Goal: Browse casually

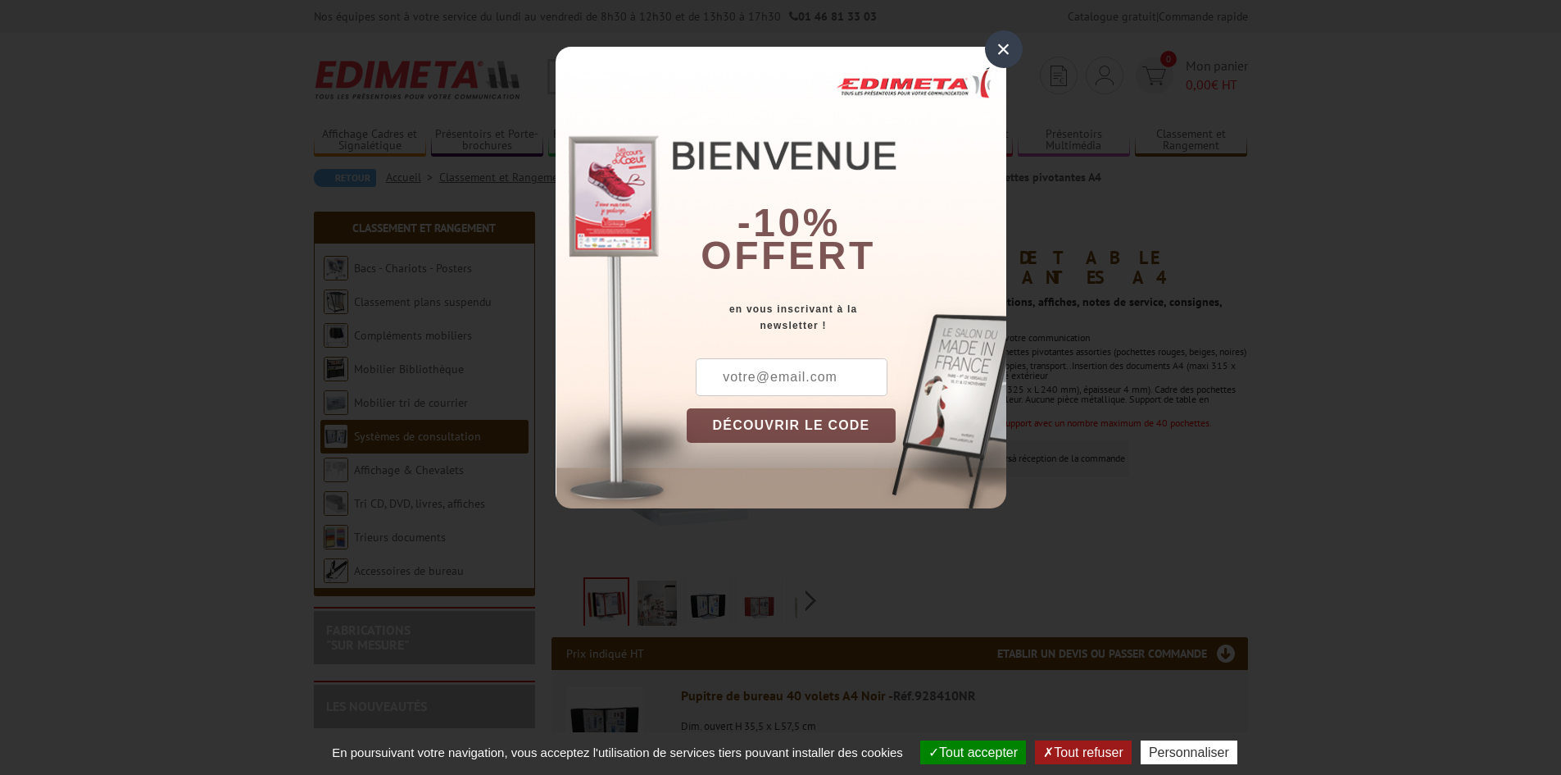
click at [1014, 48] on div "×" at bounding box center [1004, 49] width 38 height 38
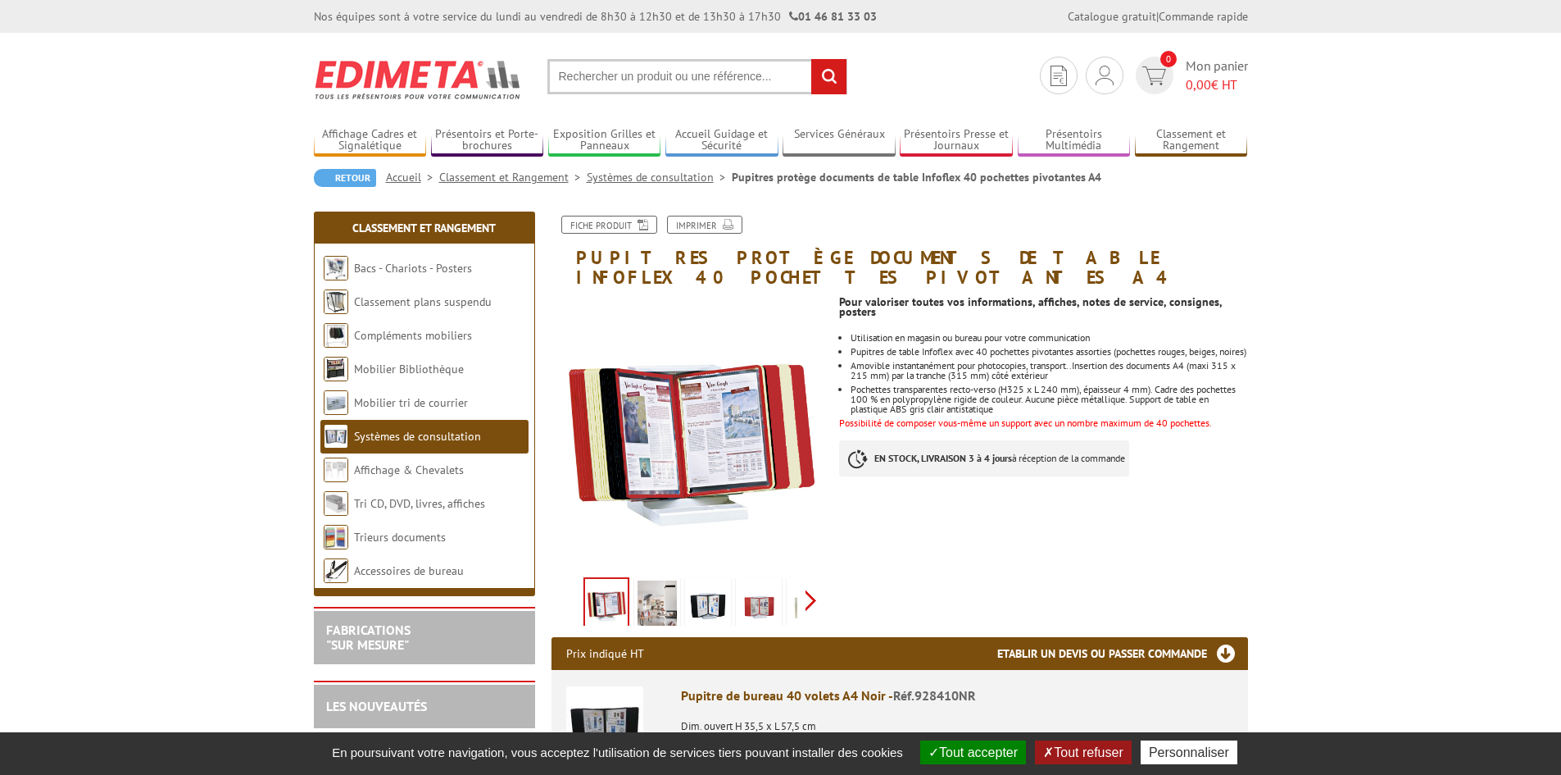
click at [815, 585] on div "Previous Next" at bounding box center [690, 599] width 276 height 57
click at [711, 584] on img at bounding box center [721, 605] width 39 height 51
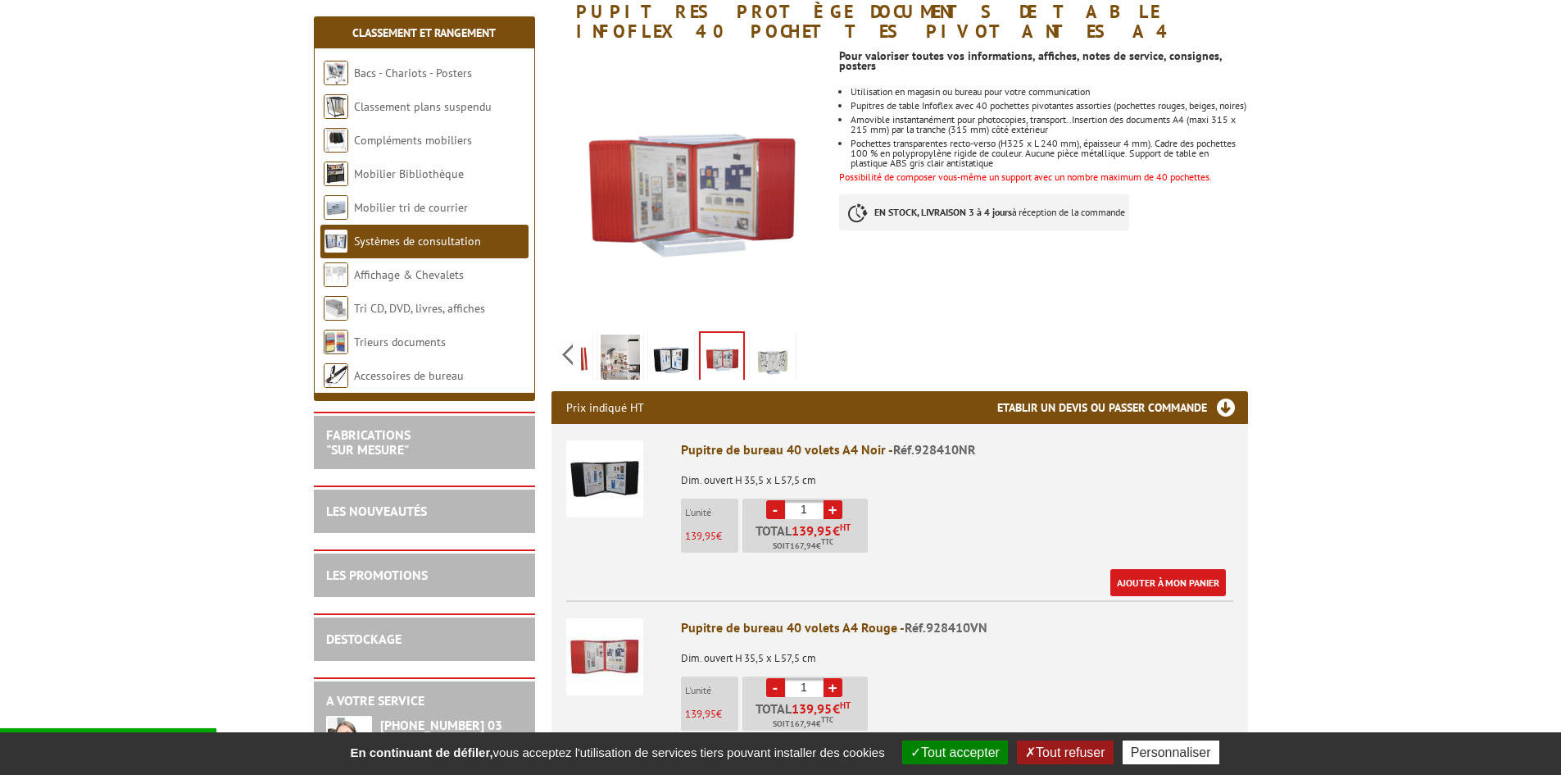
scroll to position [164, 0]
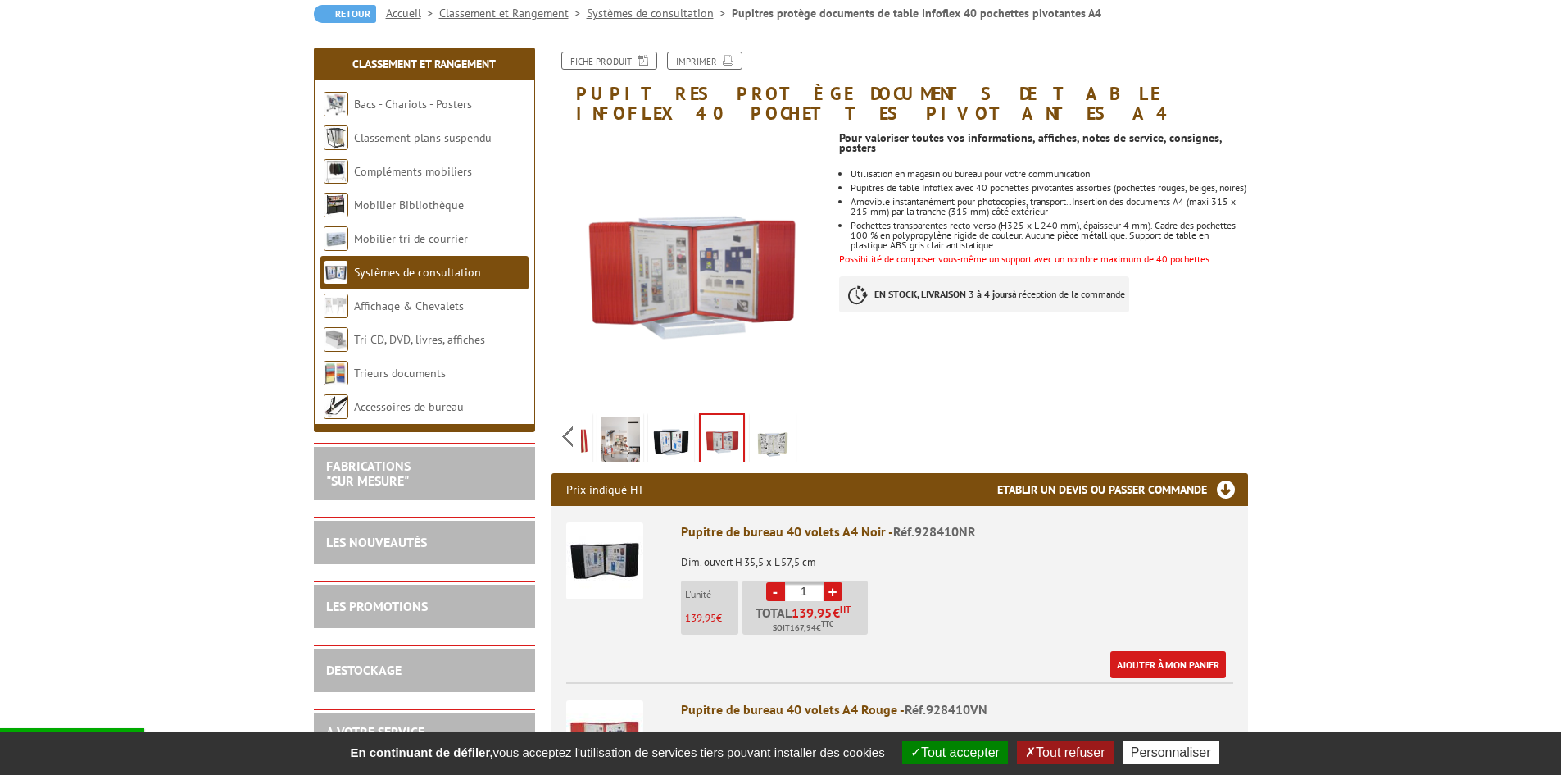
click at [1184, 252] on font "Possibilité de composer vous-même un support avec un nombre maximum de 40 poche…" at bounding box center [1025, 258] width 372 height 12
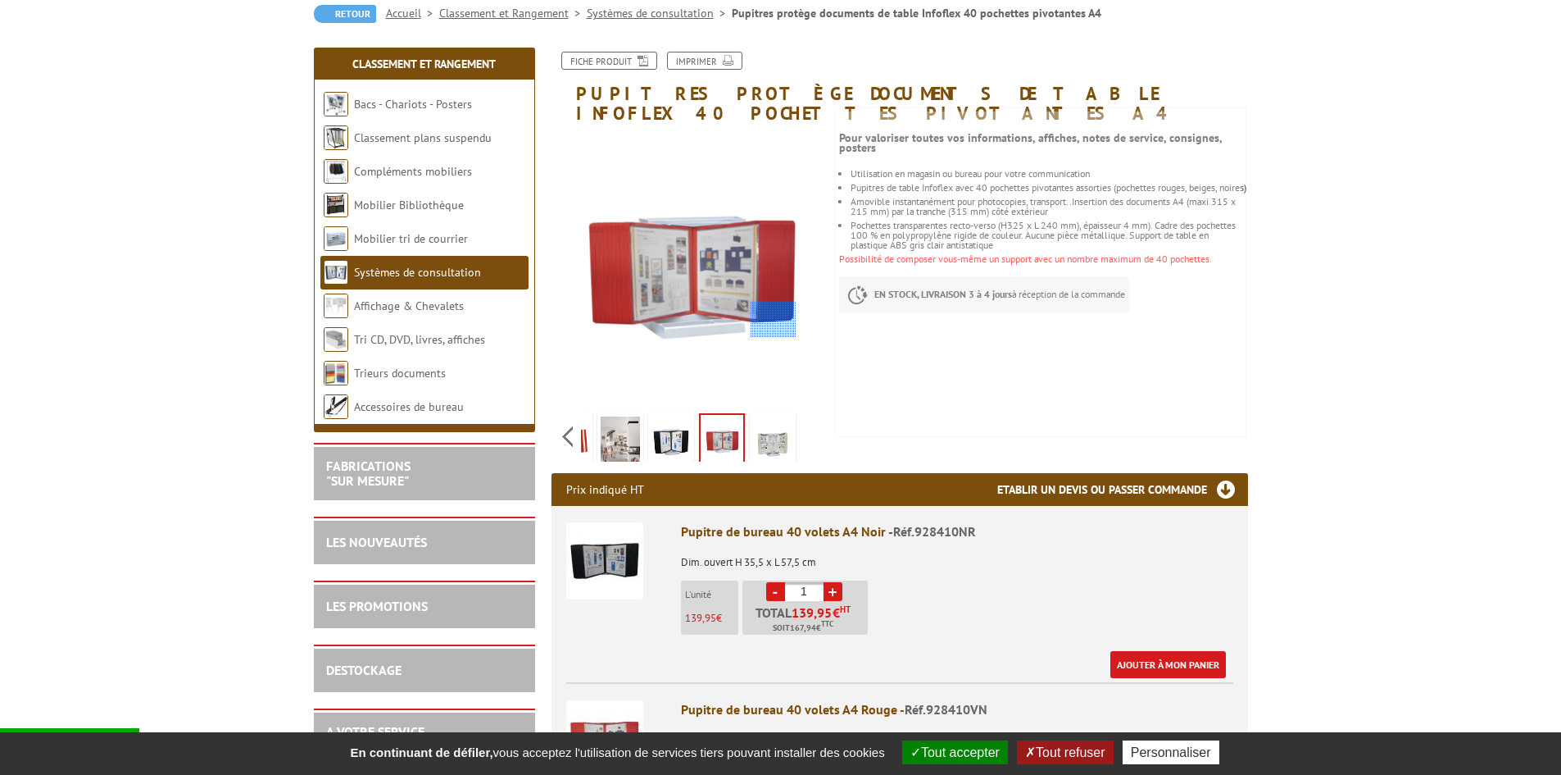
scroll to position [0, 0]
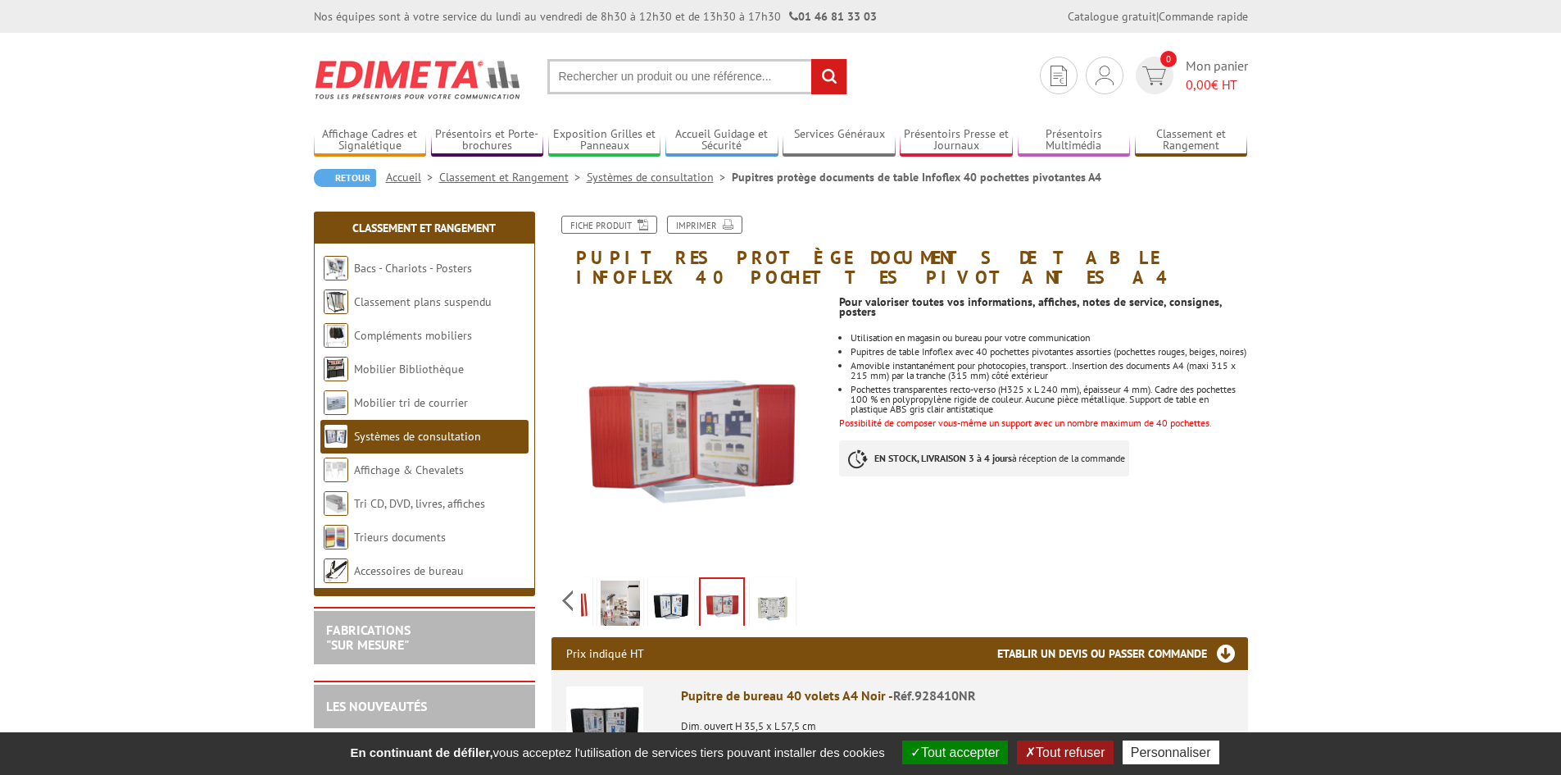
click at [685, 580] on img at bounding box center [671, 605] width 39 height 51
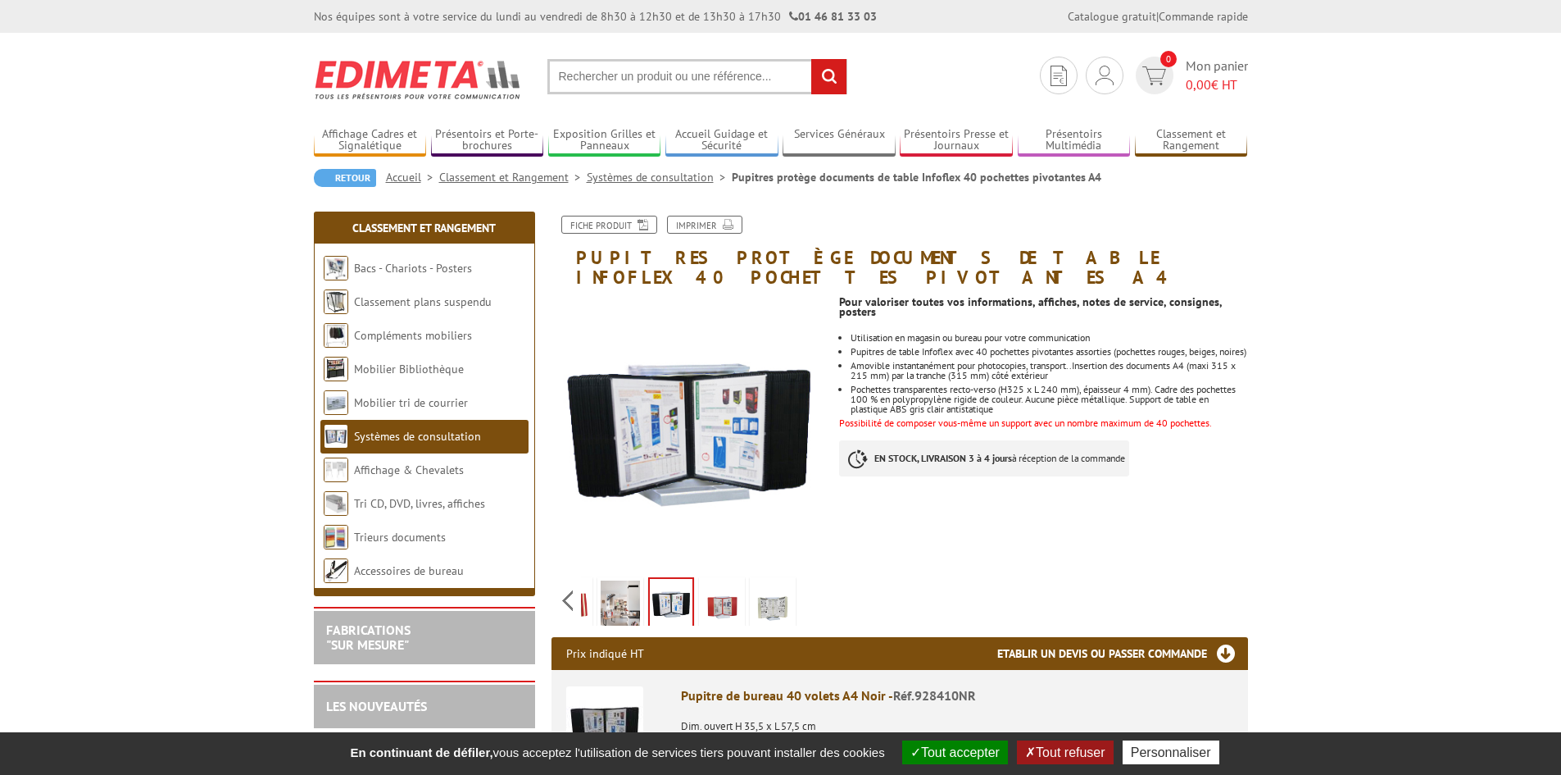
click at [634, 580] on img at bounding box center [620, 605] width 39 height 51
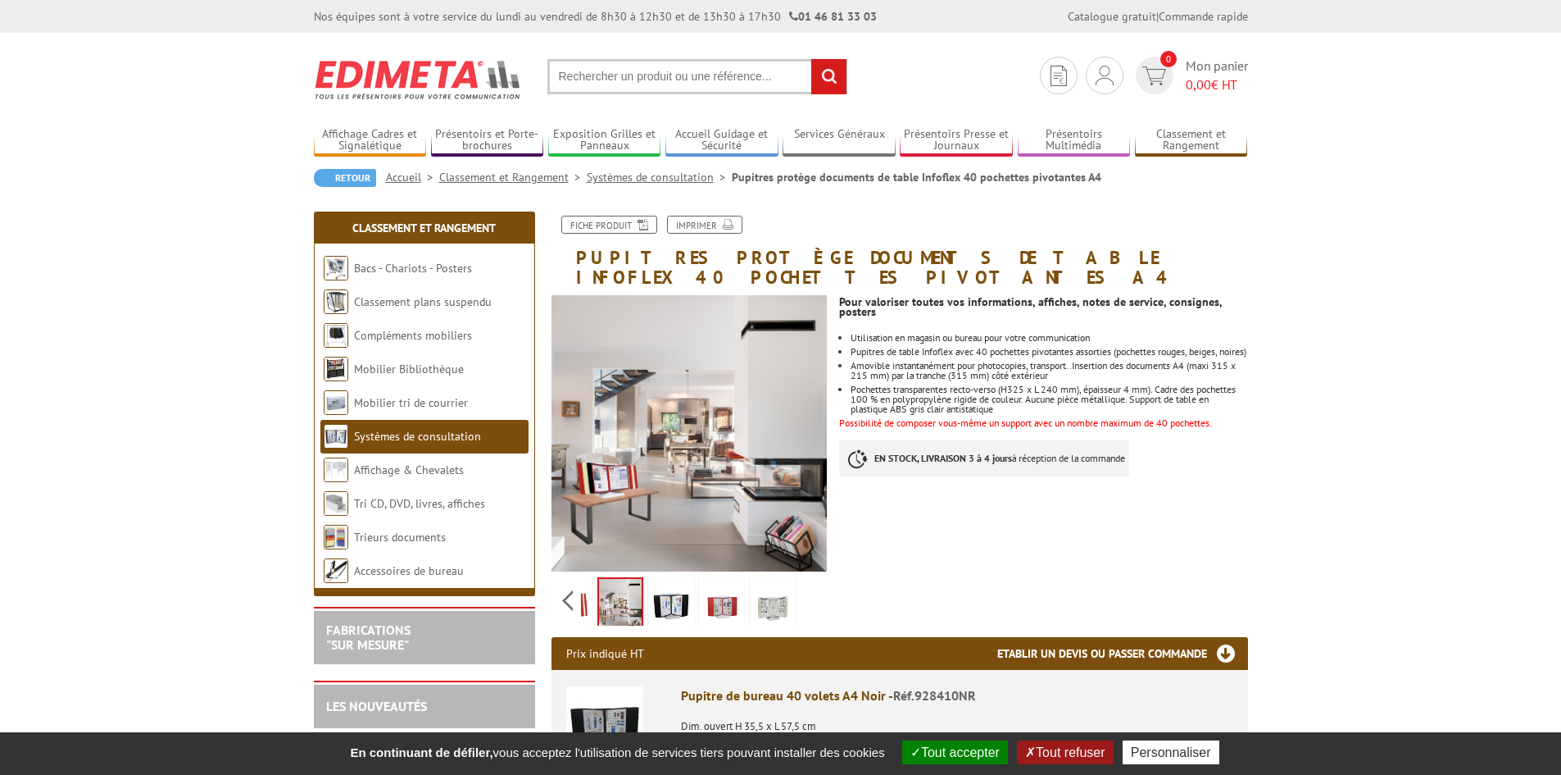
click at [581, 580] on img at bounding box center [569, 605] width 39 height 51
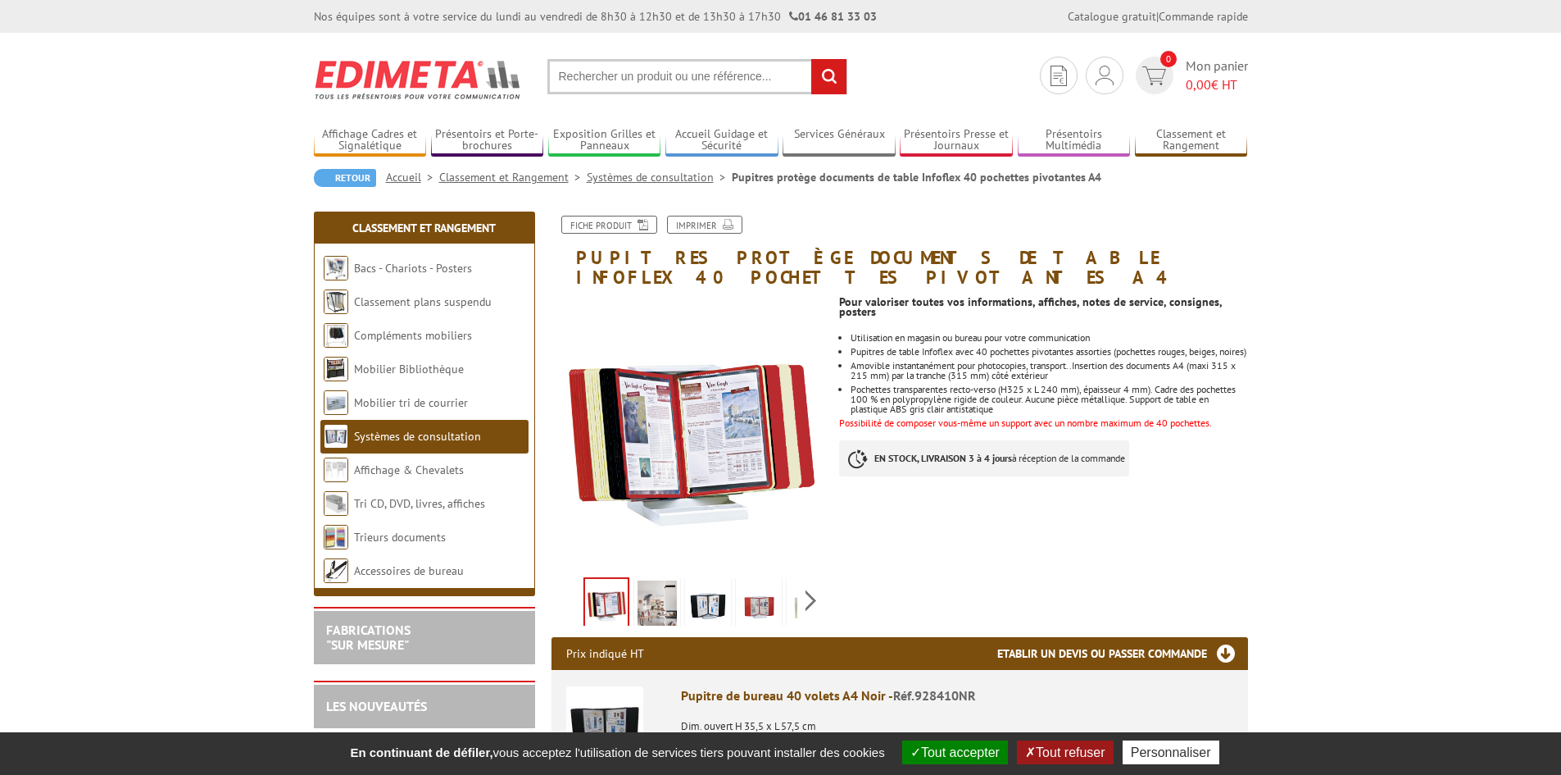
click at [581, 580] on li at bounding box center [606, 600] width 51 height 51
click at [755, 580] on img at bounding box center [758, 605] width 39 height 51
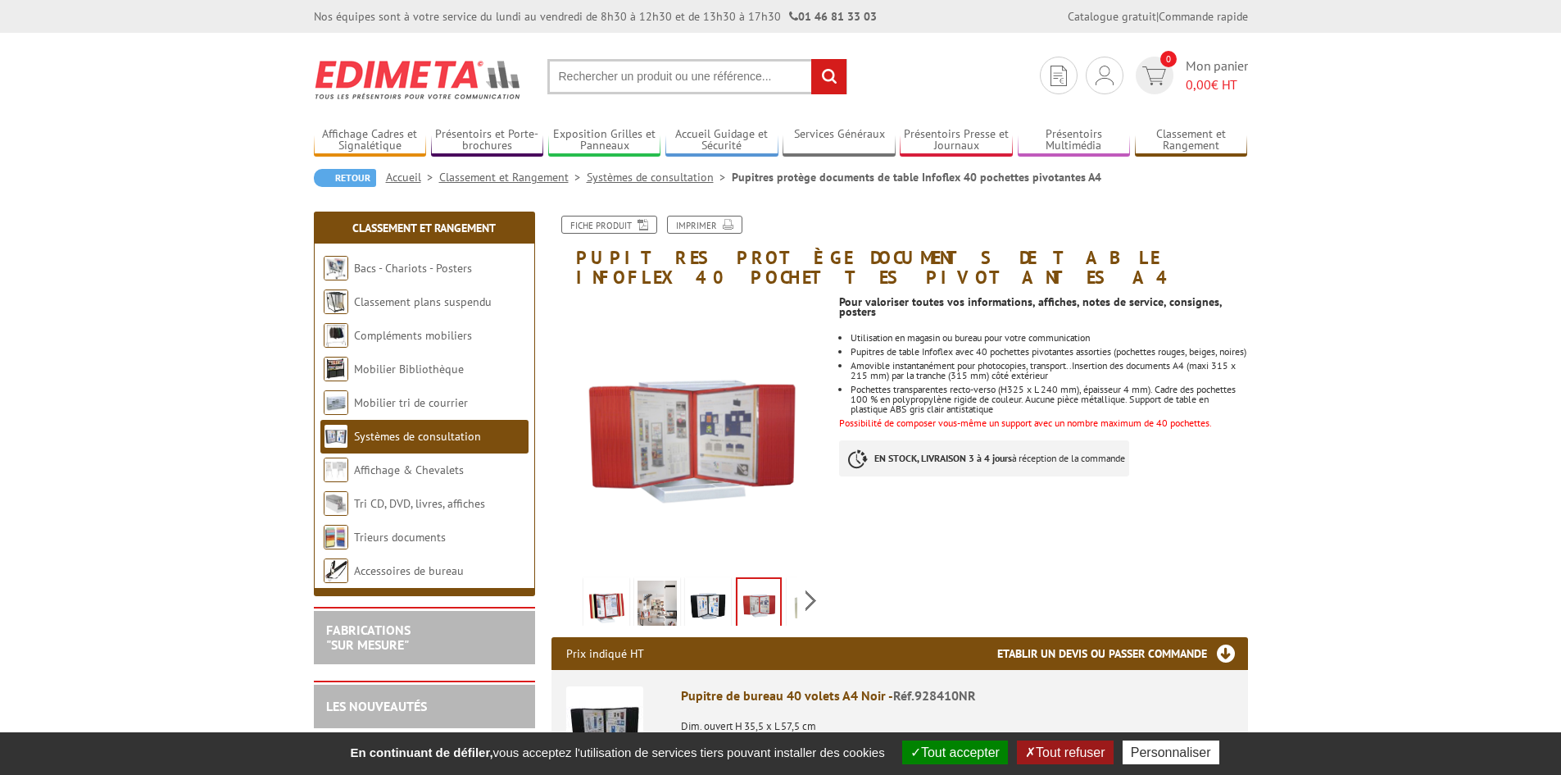
click at [796, 582] on img at bounding box center [809, 605] width 39 height 51
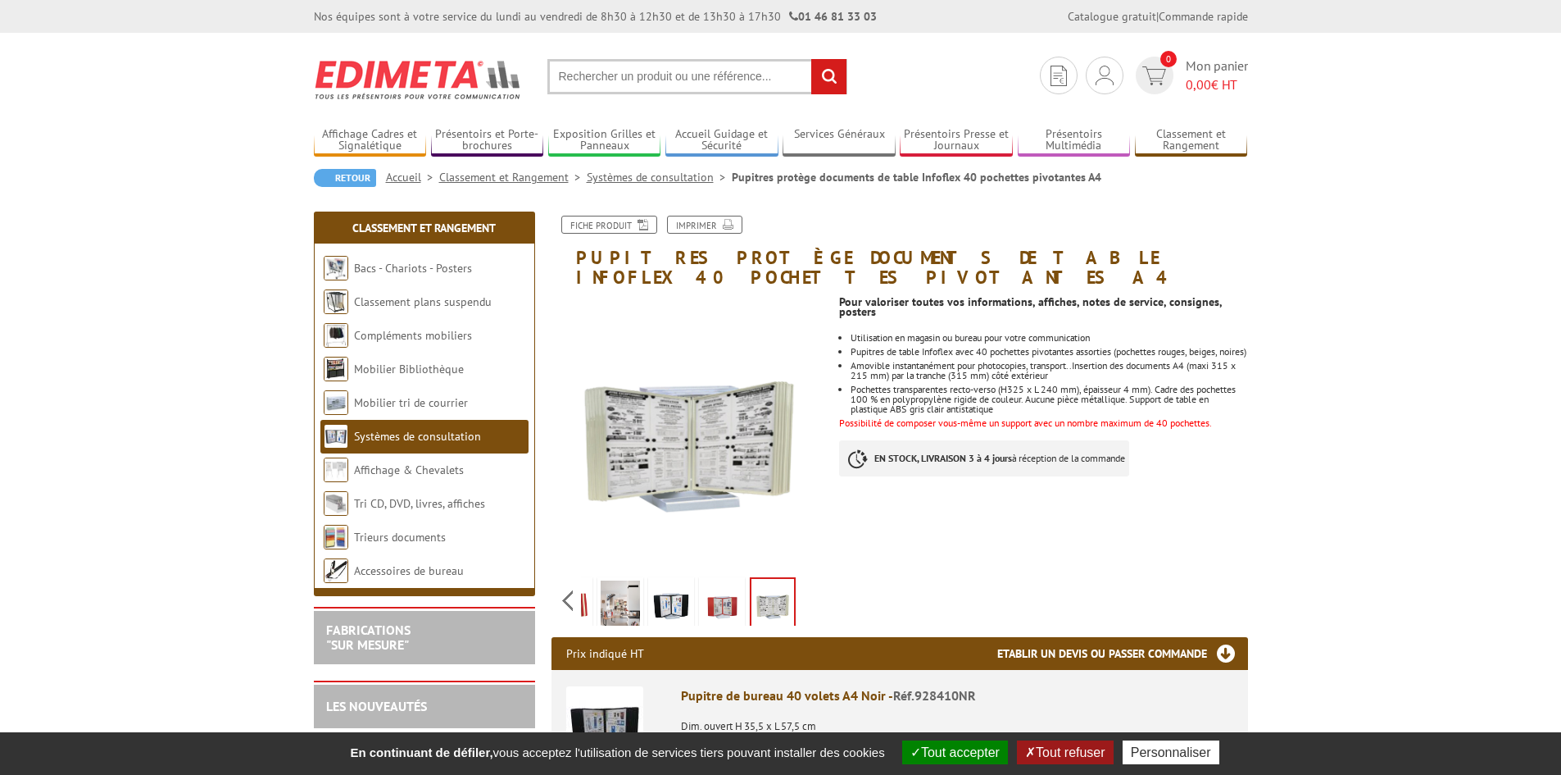
click at [799, 580] on div "Previous Next" at bounding box center [690, 599] width 276 height 57
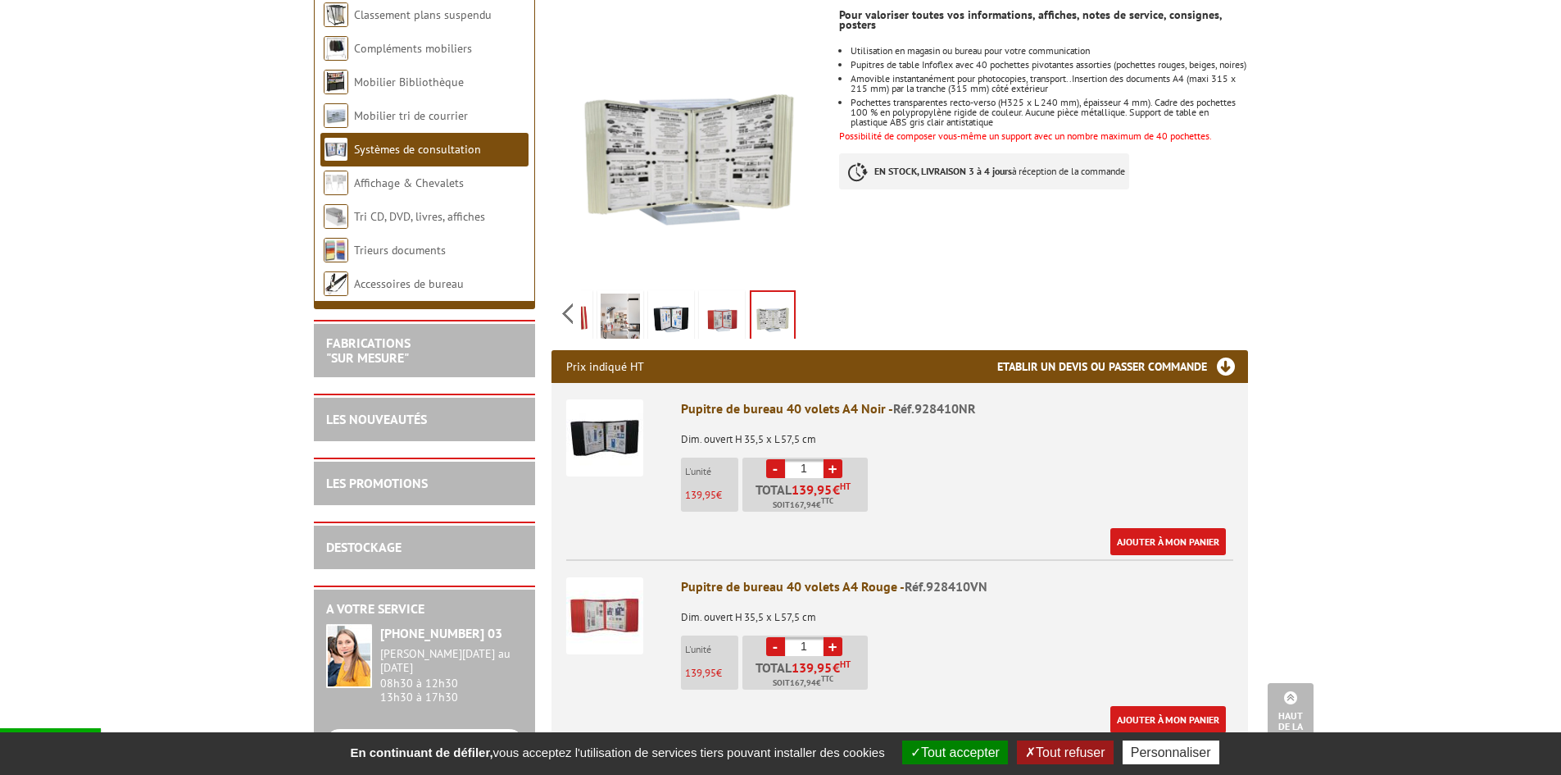
scroll to position [82, 0]
